Goal: Transaction & Acquisition: Purchase product/service

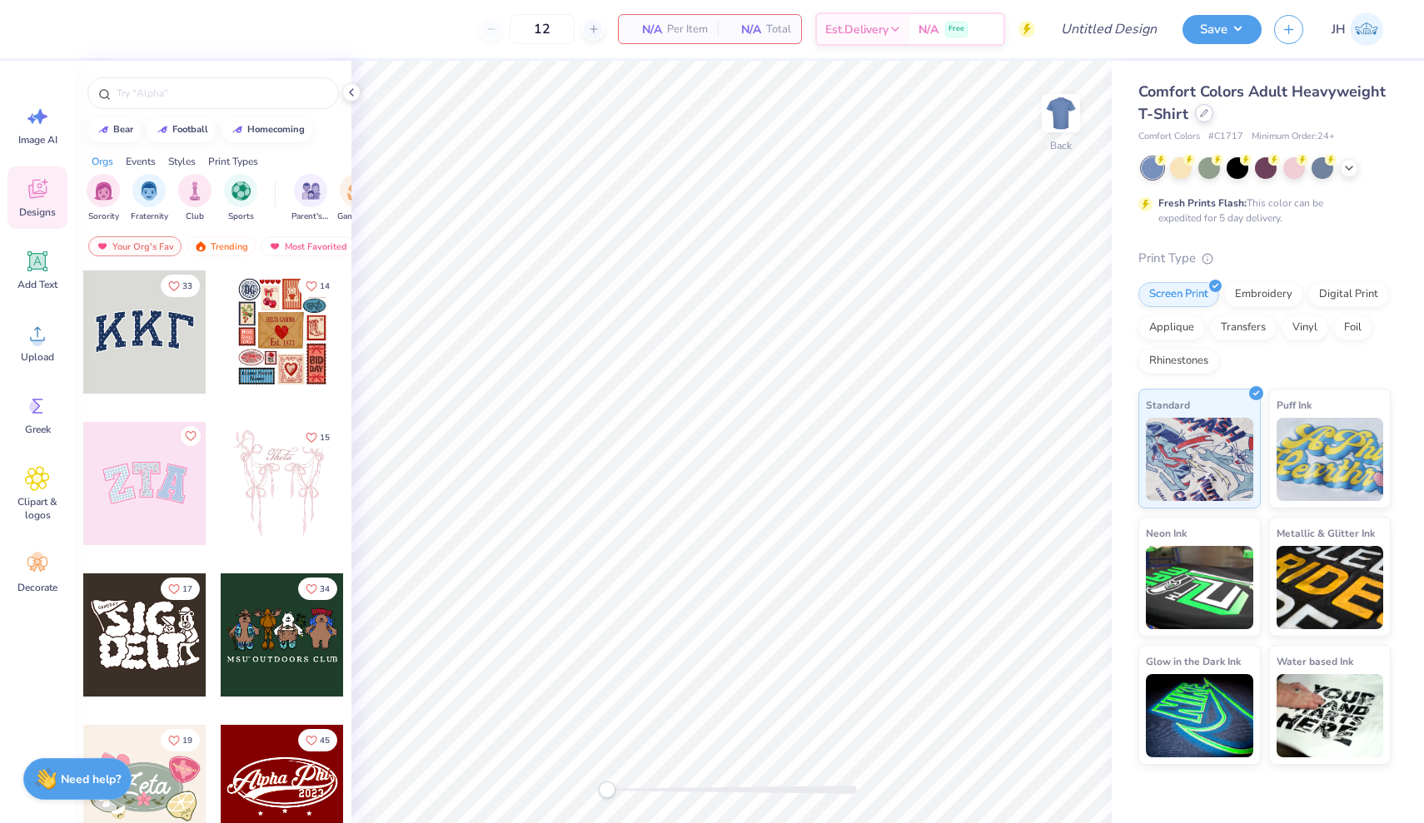
click at [1204, 110] on div at bounding box center [1204, 113] width 18 height 18
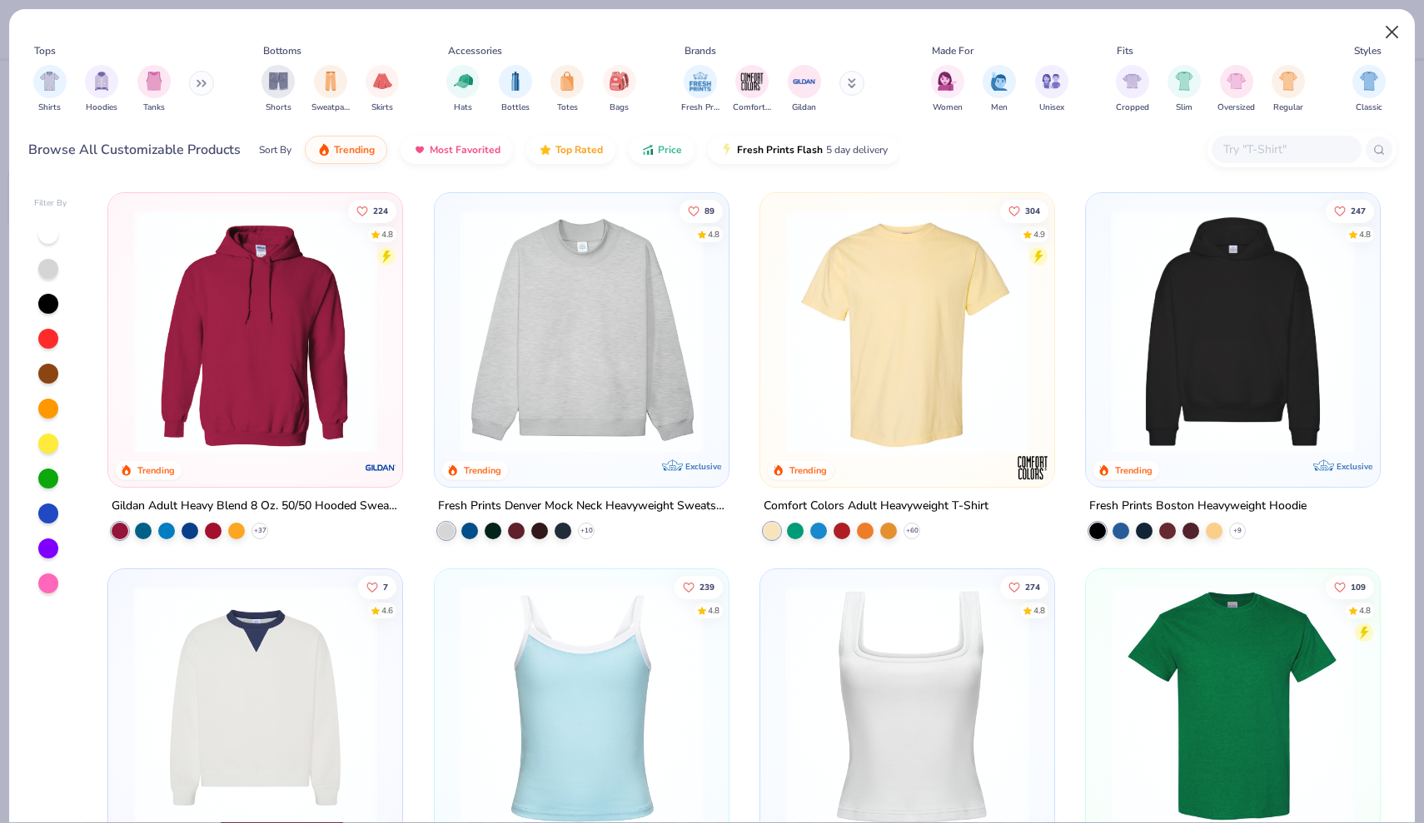
click at [1395, 28] on button "Close" at bounding box center [1392, 33] width 32 height 32
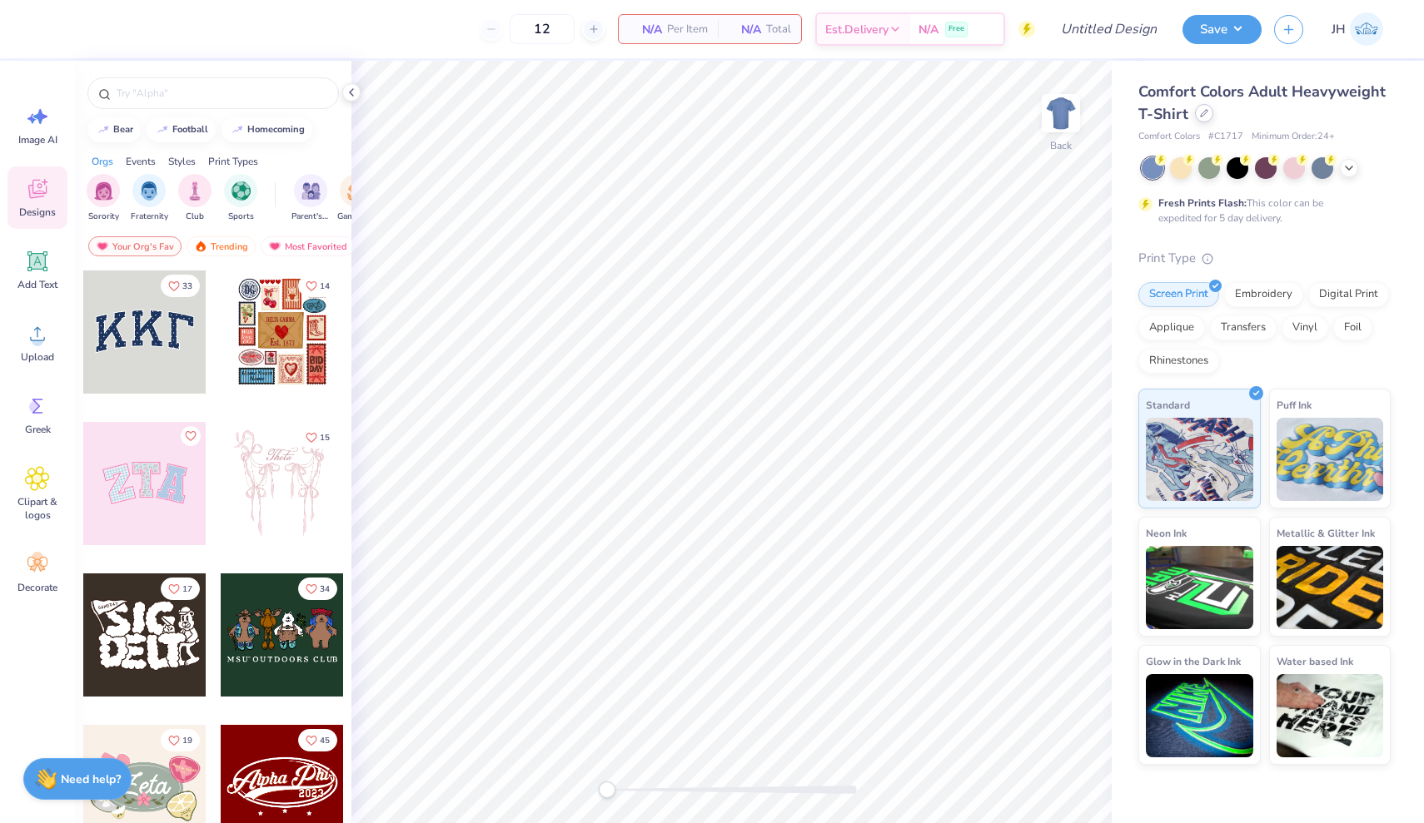
click at [1201, 113] on icon at bounding box center [1204, 113] width 7 height 7
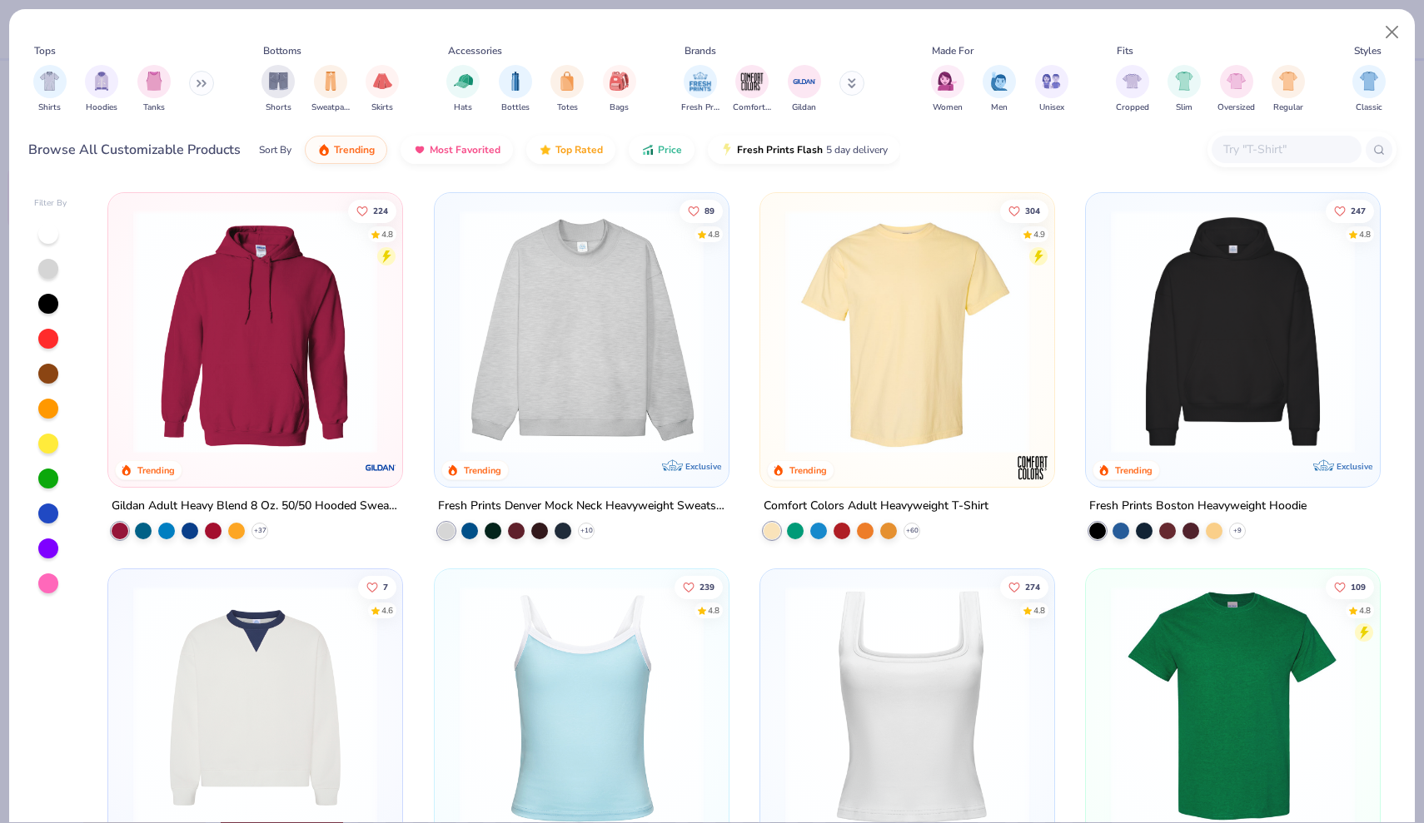
click at [1256, 419] on div "224 4.8 Trending Gildan Adult Heavy Blend 8 Oz. 50/50 Hooded Sweatshirt + 37 89…" at bounding box center [744, 503] width 1304 height 639
click at [561, 364] on img at bounding box center [581, 332] width 261 height 244
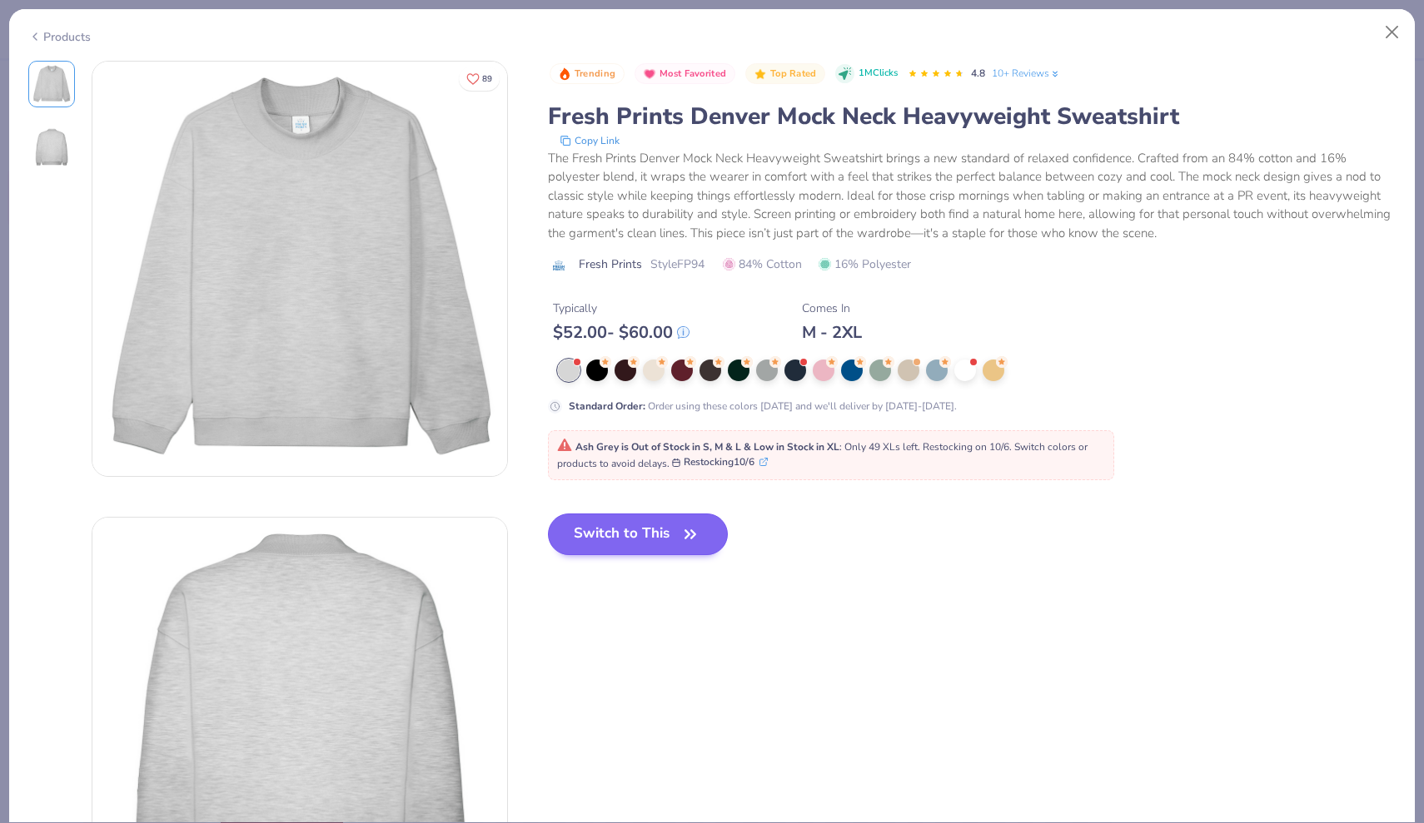
click at [621, 545] on button "Switch to This" at bounding box center [638, 535] width 181 height 42
type input "50"
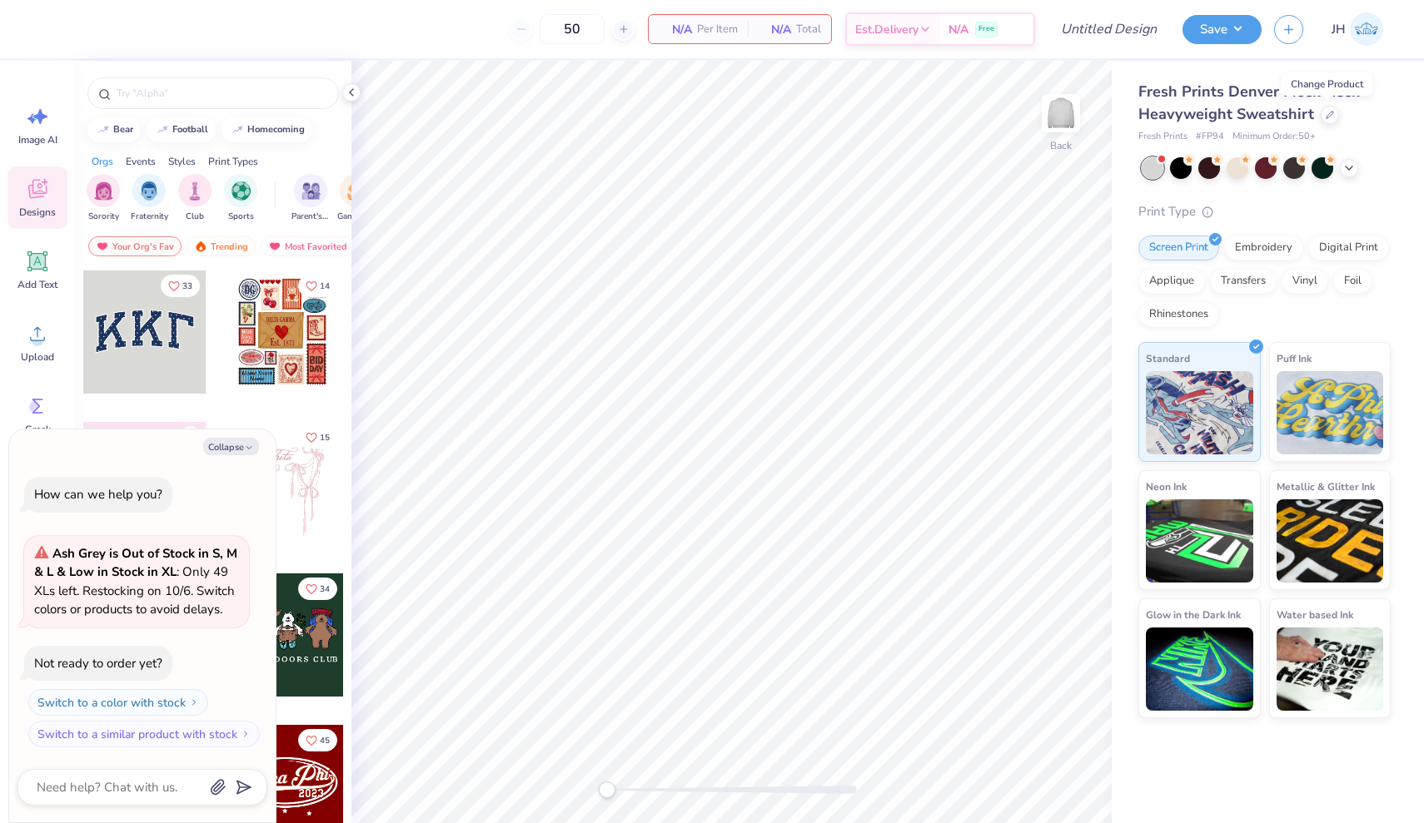
type textarea "x"
